Goal: Feedback & Contribution: Submit feedback/report problem

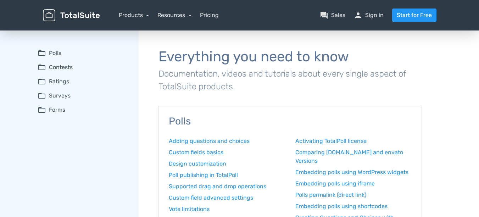
click at [51, 68] on summary "folder_open Contests" at bounding box center [83, 67] width 91 height 9
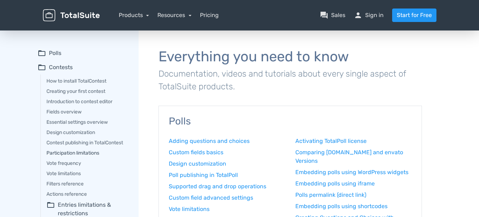
click at [69, 154] on link "Participation limitations" at bounding box center [87, 152] width 82 height 7
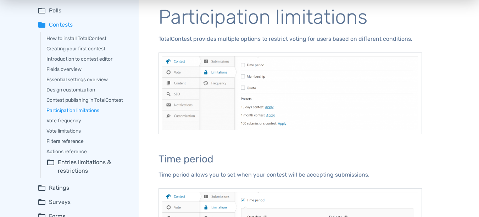
click at [59, 141] on link "Filters reference" at bounding box center [87, 141] width 82 height 7
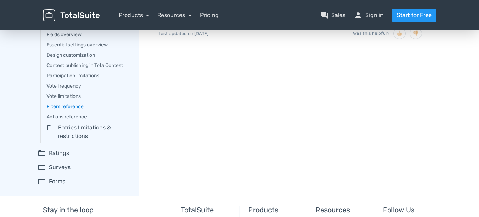
scroll to position [85, 0]
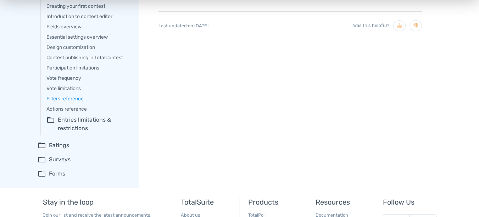
click at [85, 121] on summary "folder_open Entries limitations & restrictions" at bounding box center [87, 124] width 82 height 17
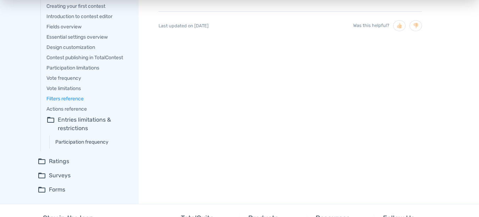
click at [79, 141] on link "Participation frequency" at bounding box center [91, 141] width 73 height 7
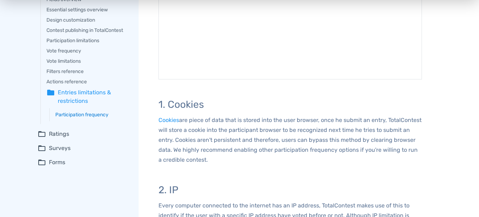
scroll to position [85, 0]
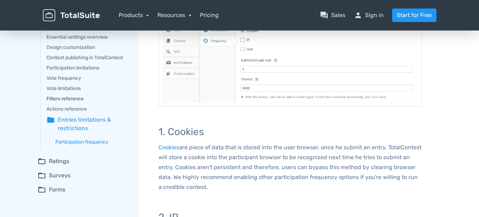
click at [52, 99] on link "Filters reference" at bounding box center [87, 98] width 82 height 7
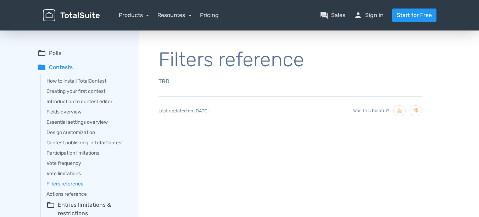
click at [166, 78] on p "TBD" at bounding box center [289, 82] width 263 height 10
click at [49, 164] on link "Vote frequency" at bounding box center [87, 163] width 82 height 7
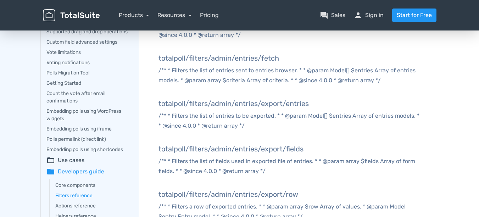
scroll to position [128, 0]
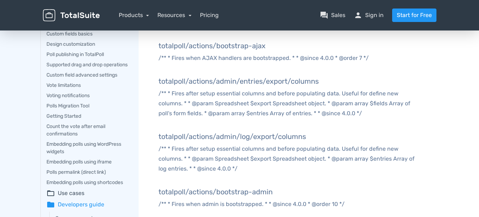
scroll to position [128, 0]
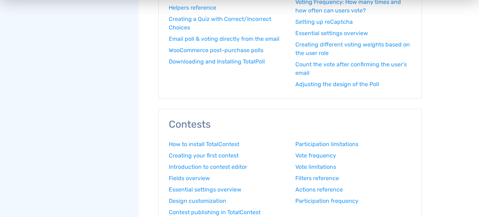
scroll to position [383, 0]
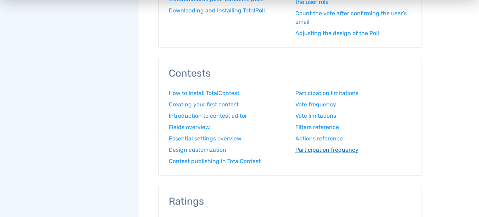
drag, startPoint x: 317, startPoint y: 149, endPoint x: 307, endPoint y: 150, distance: 10.4
click at [307, 150] on link "Participation frequency" at bounding box center [353, 150] width 116 height 9
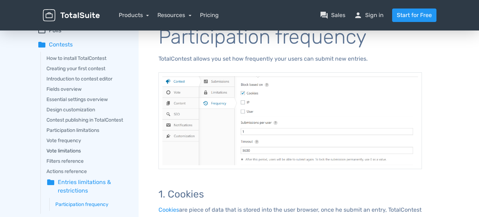
scroll to position [43, 0]
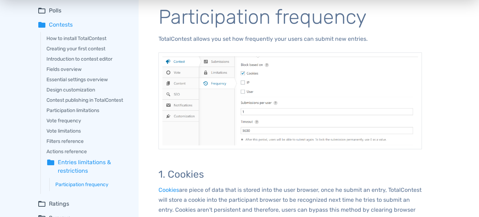
click at [68, 163] on summary "folder Entries limitations & restrictions" at bounding box center [87, 166] width 82 height 17
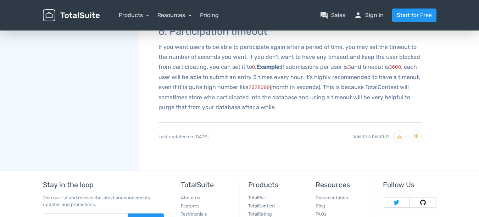
scroll to position [524, 0]
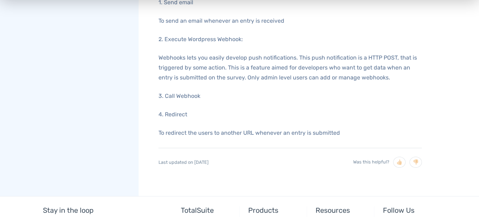
scroll to position [525, 0]
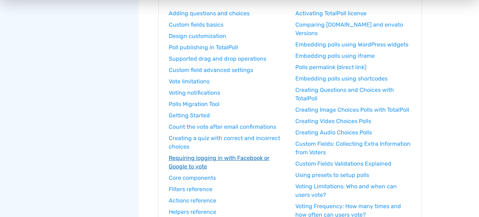
scroll to position [170, 0]
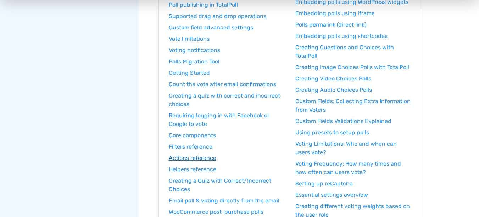
click at [186, 159] on link "Actions reference" at bounding box center [227, 158] width 116 height 9
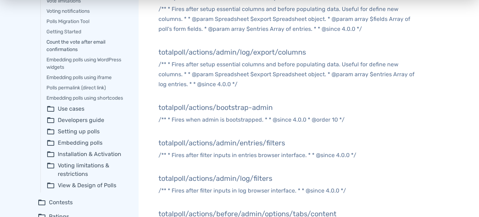
scroll to position [170, 0]
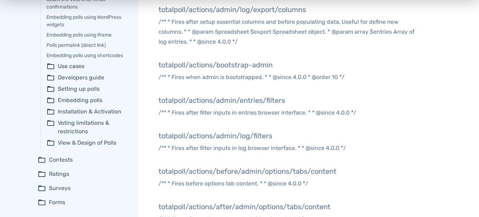
click at [77, 81] on summary "folder_open Developers guide" at bounding box center [87, 77] width 82 height 9
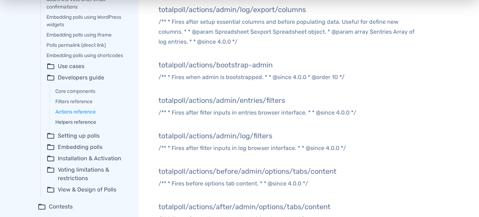
click at [77, 126] on link "Helpers reference" at bounding box center [91, 121] width 73 height 7
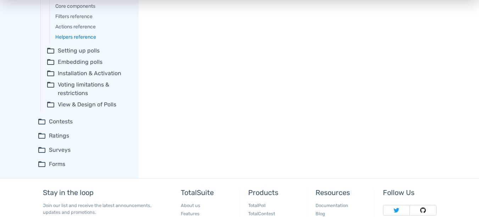
scroll to position [298, 0]
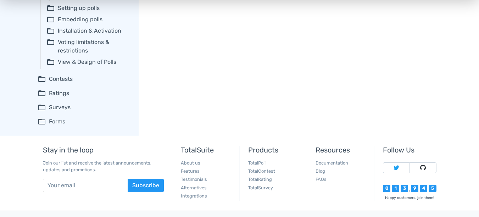
click at [51, 83] on summary "folder_open Contests" at bounding box center [83, 79] width 91 height 9
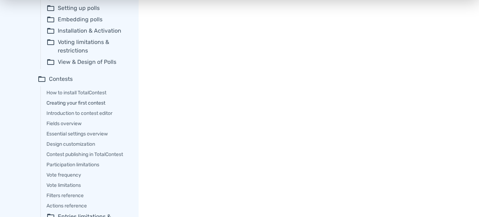
click at [89, 107] on link "Creating your first contest" at bounding box center [87, 102] width 82 height 7
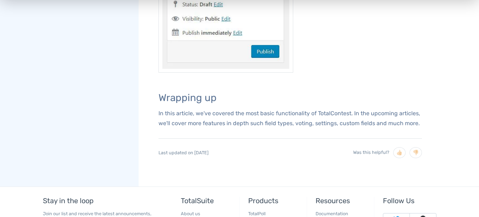
scroll to position [917, 0]
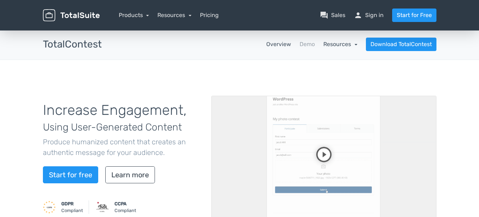
click at [337, 43] on link "Resources" at bounding box center [340, 44] width 34 height 7
click at [327, 63] on link "school Documentation" at bounding box center [323, 64] width 67 height 20
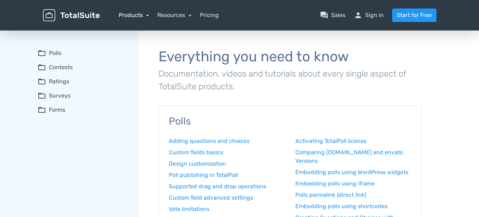
click at [143, 15] on link "Products" at bounding box center [134, 15] width 30 height 7
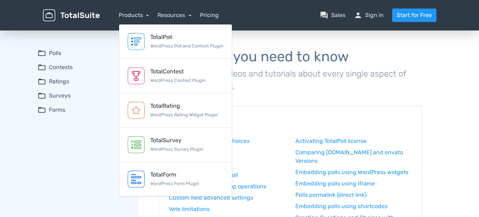
click at [193, 14] on nav "Products TotalPoll WordPress Poll and Contest Plugin TotalContest WordPress Con…" at bounding box center [273, 15] width 337 height 13
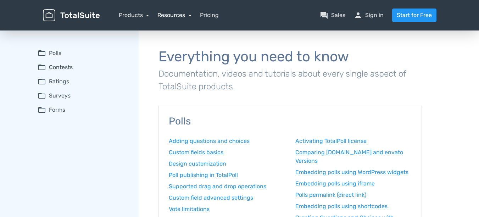
click at [191, 16] on link "Resources" at bounding box center [174, 15] width 34 height 7
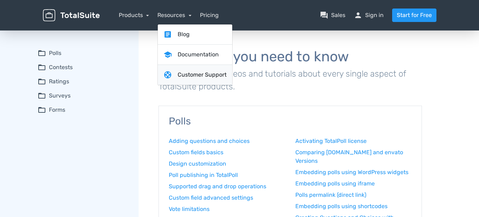
click at [185, 76] on link "support Customer Support" at bounding box center [195, 75] width 74 height 20
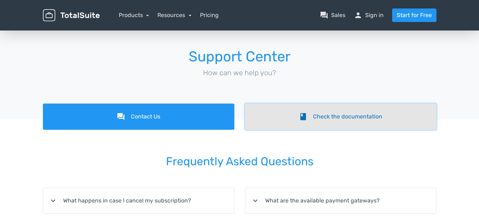
click at [320, 119] on link "book Check the documentation" at bounding box center [340, 117] width 191 height 26
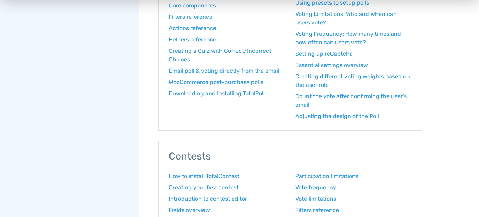
scroll to position [383, 0]
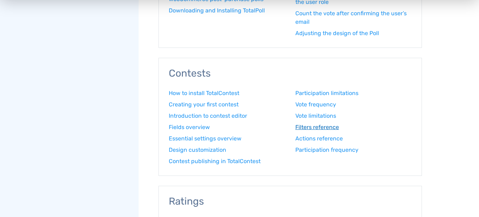
click at [309, 128] on link "Filters reference" at bounding box center [353, 127] width 116 height 9
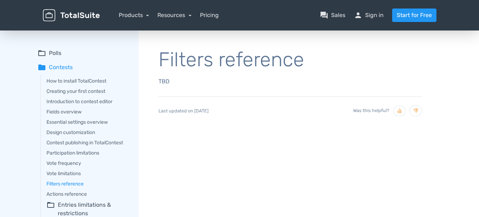
click at [214, 112] on div "Last updated on [DATE] Was this helpful? 👍🏻 👎🏻" at bounding box center [289, 110] width 263 height 28
click at [161, 81] on p "TBD" at bounding box center [289, 82] width 263 height 10
click at [200, 48] on div "Filters reference TBD Last updated on [DATE] Was this helpful? 👍🏻 👎🏻" at bounding box center [290, 87] width 283 height 96
click at [375, 107] on div "Was this helpful? 👍🏻 👎🏻" at bounding box center [387, 110] width 69 height 11
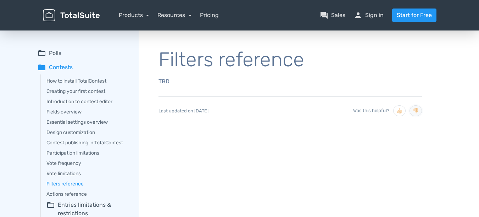
click at [416, 110] on button "👎🏻" at bounding box center [416, 110] width 12 height 11
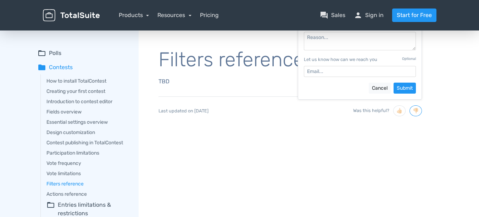
click at [293, 73] on div "Filters reference TBD Last updated on [DATE] Was this helpful? 👍🏻 👎🏻 Let us kno…" at bounding box center [290, 87] width 283 height 96
click at [310, 73] on input "Let us know how can we reach you Optional" at bounding box center [360, 71] width 112 height 11
click at [324, 70] on input "Let us know how can we reach you Optional" at bounding box center [360, 71] width 112 height 11
type input "[EMAIL_ADDRESS][DOMAIN_NAME]"
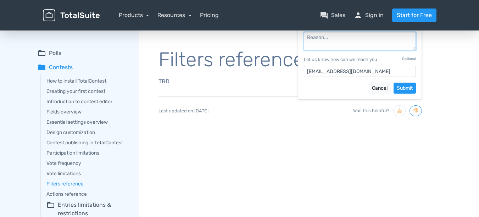
click at [321, 45] on textarea "Let us know what we can do better Optional" at bounding box center [360, 41] width 112 height 18
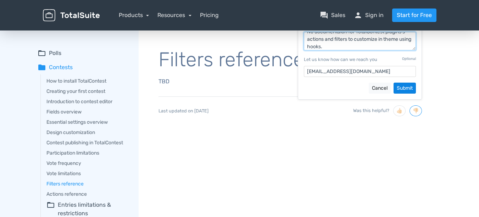
type textarea "No documentaion for TotalContest plugins's actions and filters to customize in …"
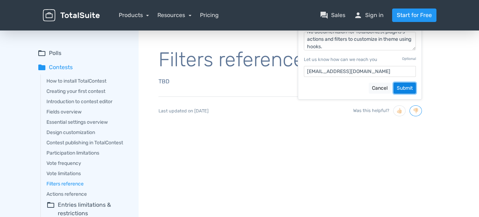
click at [403, 88] on button "Submit" at bounding box center [405, 88] width 22 height 11
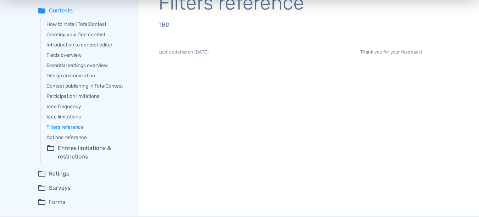
scroll to position [0, 0]
